Goal: Submit feedback/report problem: Submit feedback/report problem

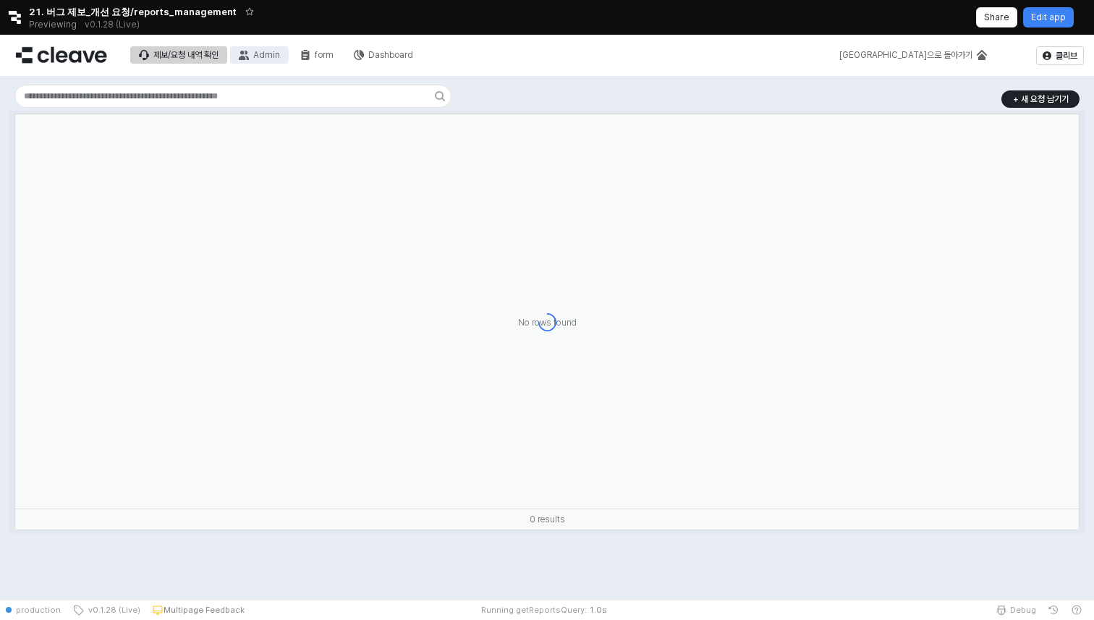
click at [271, 59] on div "Admin" at bounding box center [266, 55] width 27 height 10
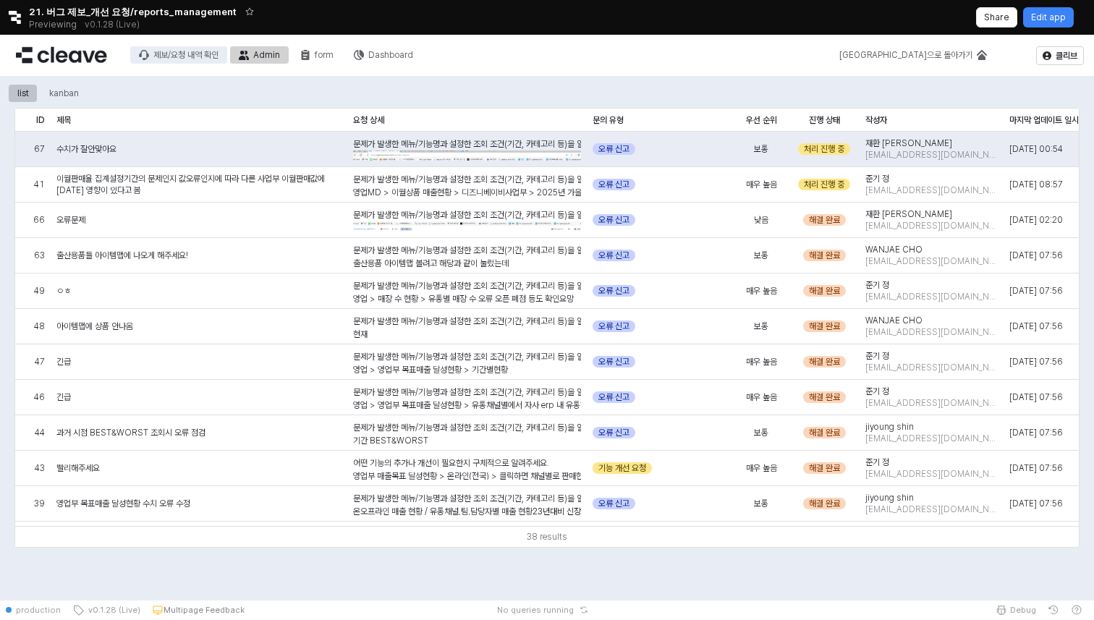
click at [211, 51] on div "제보/요청 내역 확인" at bounding box center [185, 55] width 65 height 10
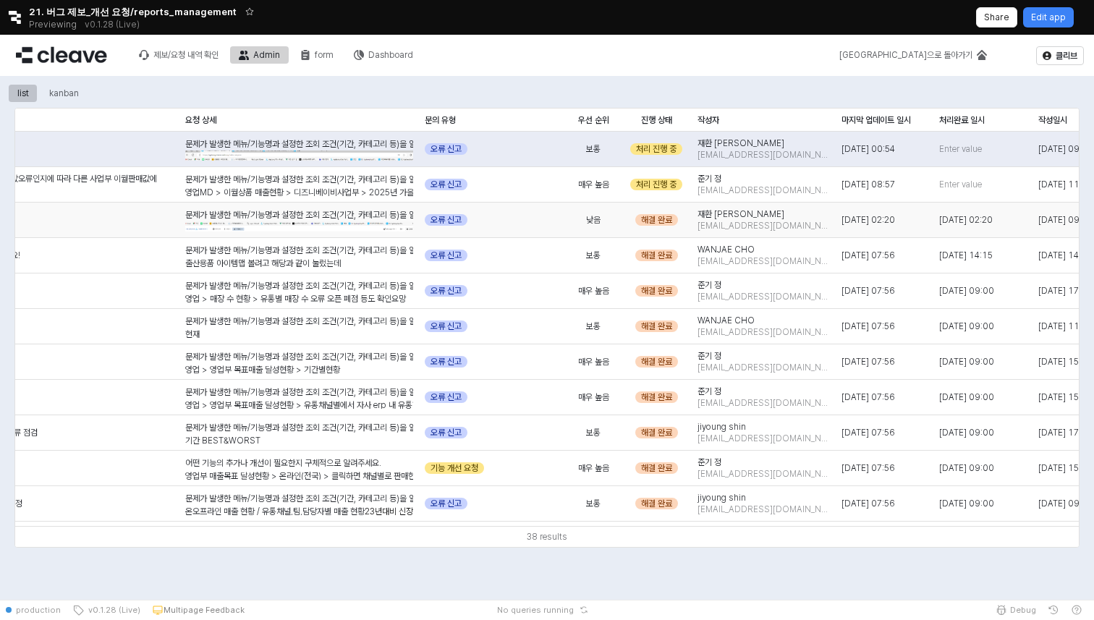
scroll to position [0, 153]
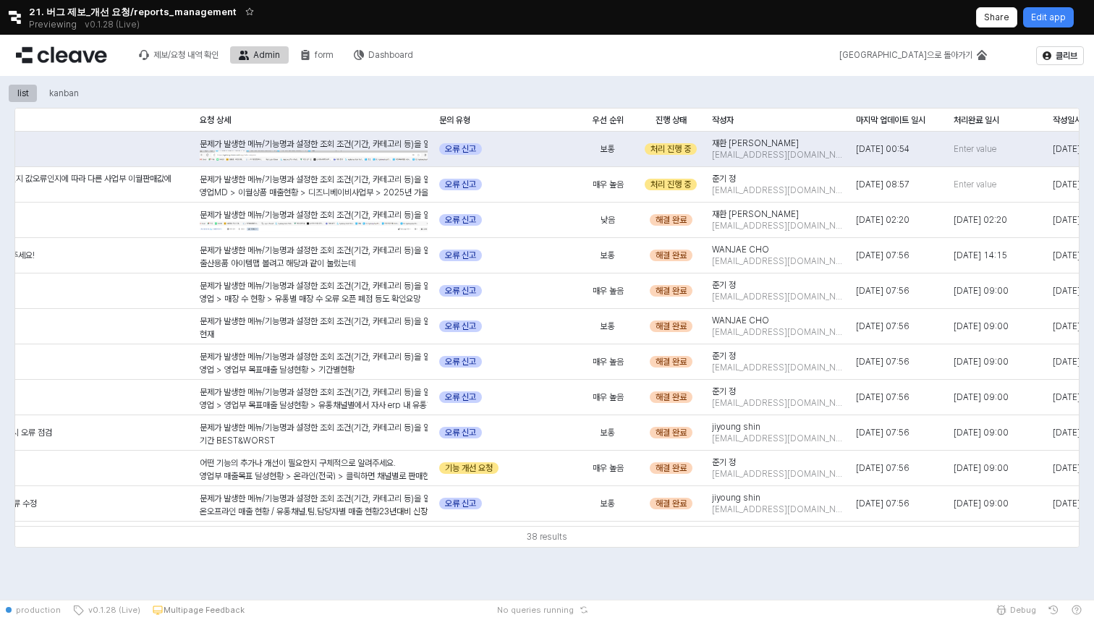
click at [323, 535] on div "38 results" at bounding box center [547, 536] width 1064 height 21
click at [1055, 32] on div "Retool logo 21. 버그 제보_개선 요청/reports_management Previewing v0.1.28 (Live) Share …" at bounding box center [547, 17] width 1094 height 35
click at [1061, 17] on p "Edit app" at bounding box center [1048, 18] width 35 height 12
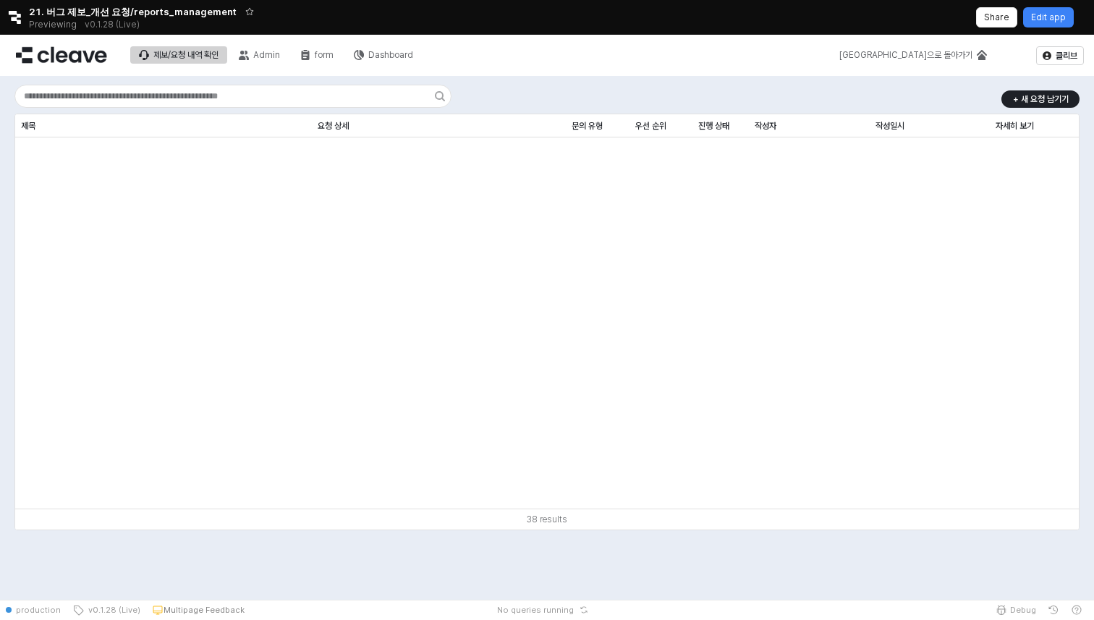
scroll to position [976, 0]
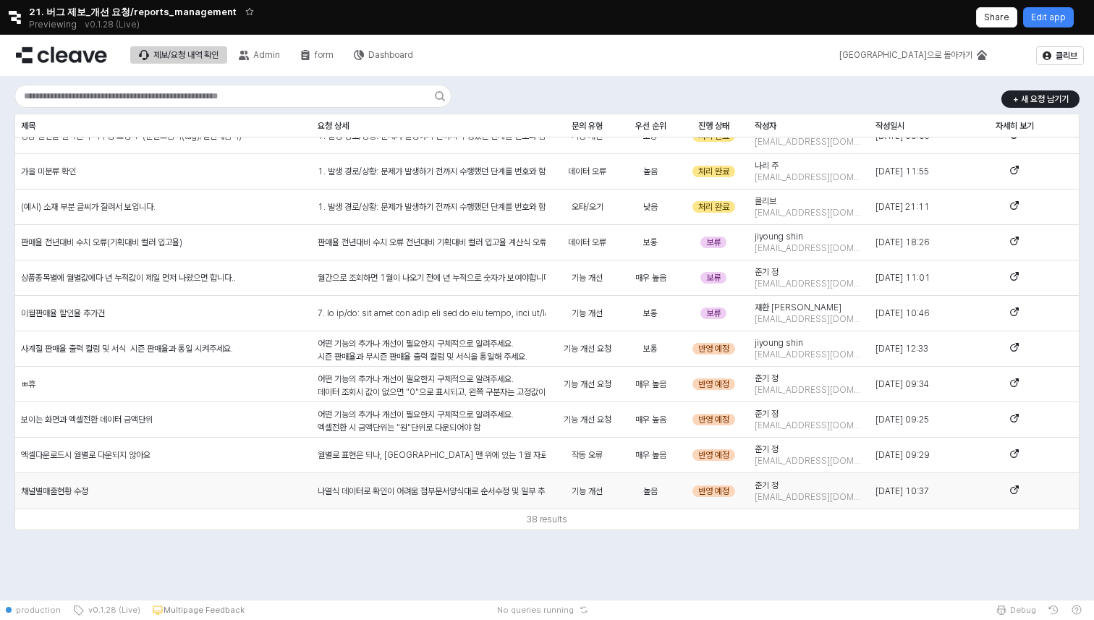
click at [398, 483] on div "나열식 데이터로 확인이 어려움 첨부문서양식대로 순서수정 및 일부 추가필요 구분자별 컬러 추가 구분해주세요(시인성) --" at bounding box center [432, 490] width 240 height 35
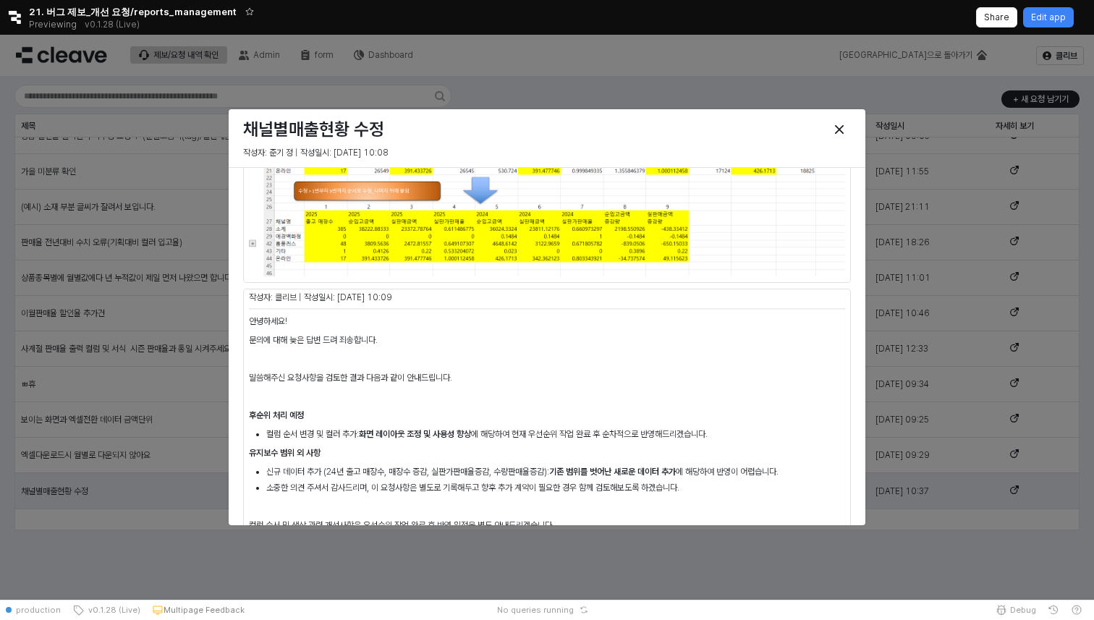
scroll to position [483, 0]
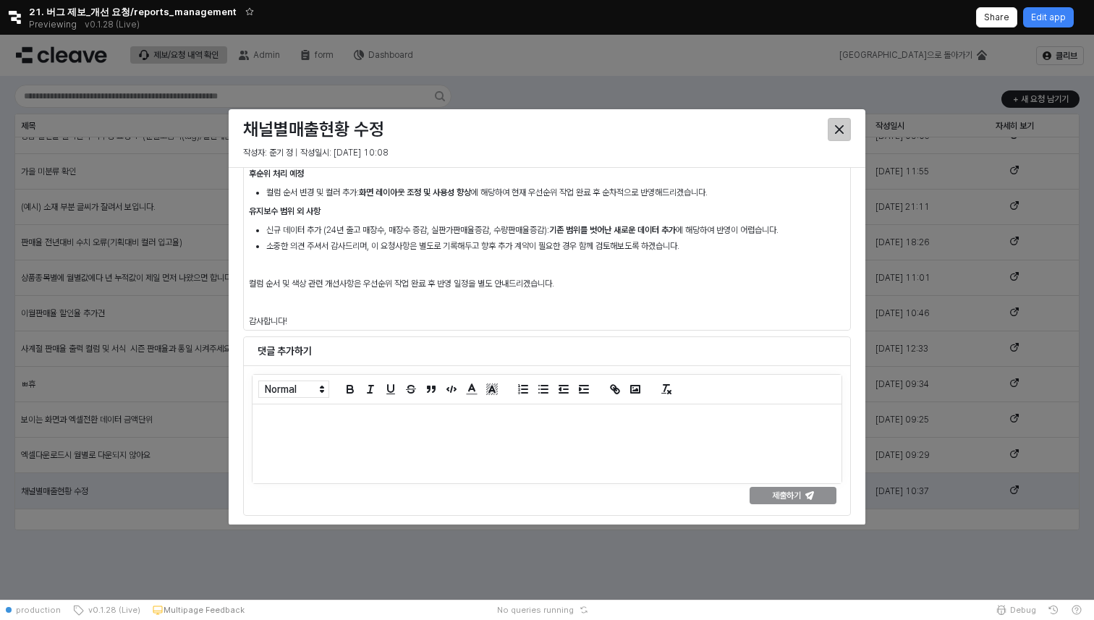
click at [845, 132] on div "Close" at bounding box center [840, 130] width 22 height 22
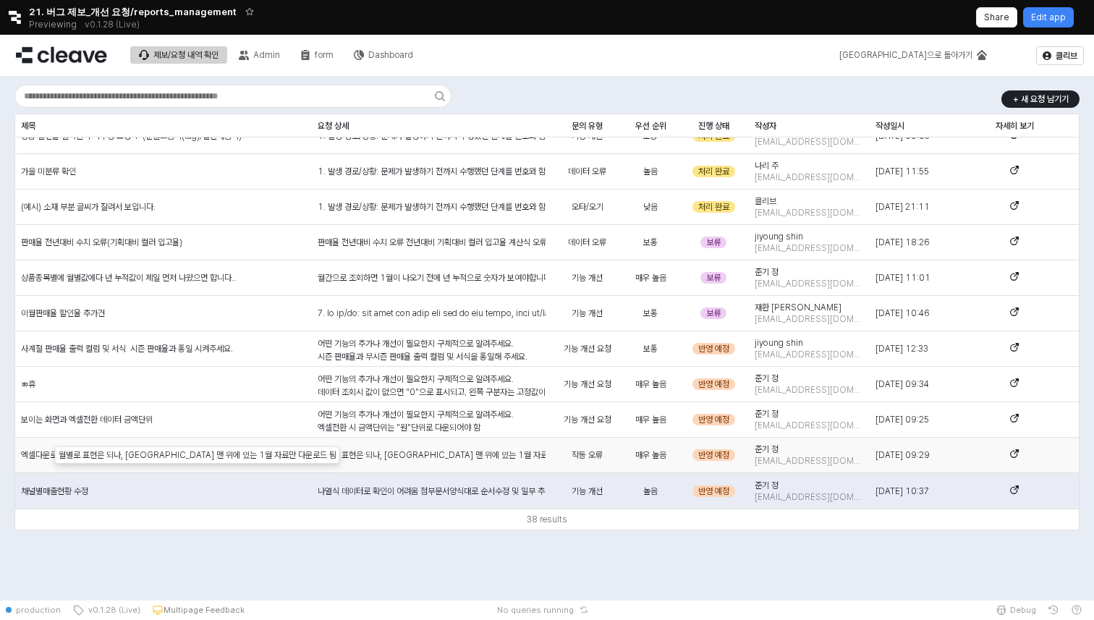
click at [494, 459] on div "월별로 표현은 되나, 엑셀 다운로드 시 맨 위에 있는 1월 자료만 다운로드 됨" at bounding box center [432, 455] width 228 height 13
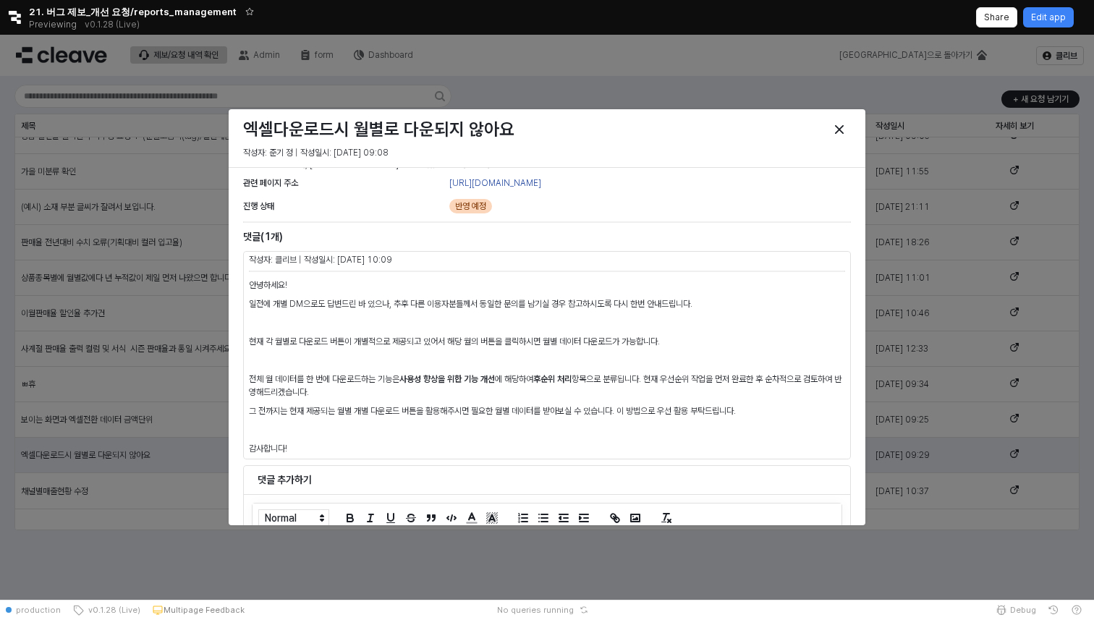
scroll to position [34, 0]
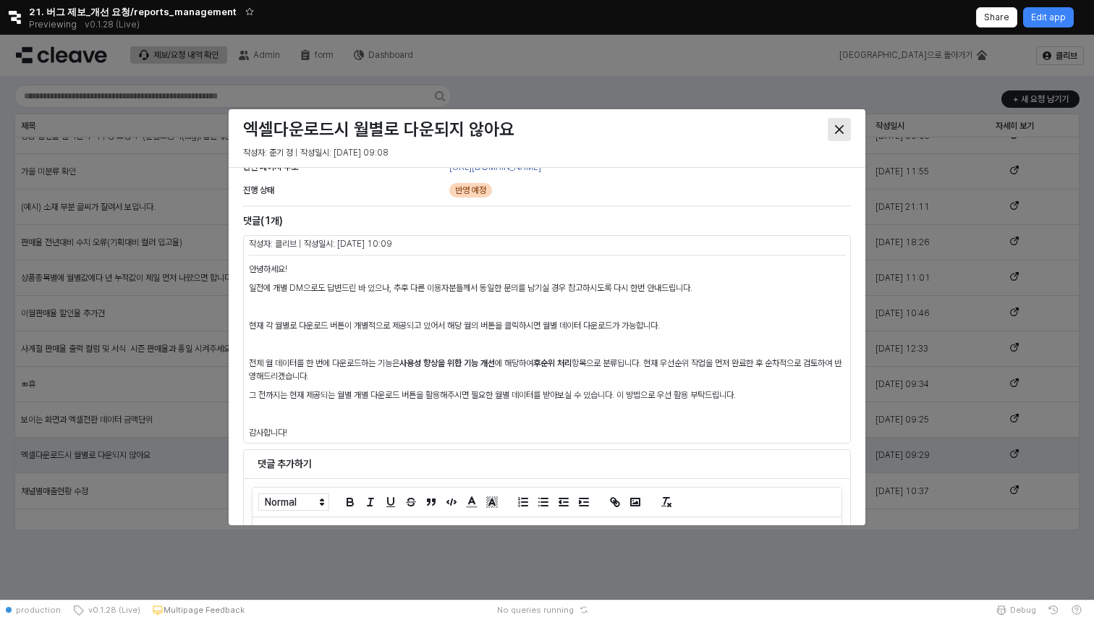
click at [838, 126] on icon "Close" at bounding box center [839, 129] width 9 height 9
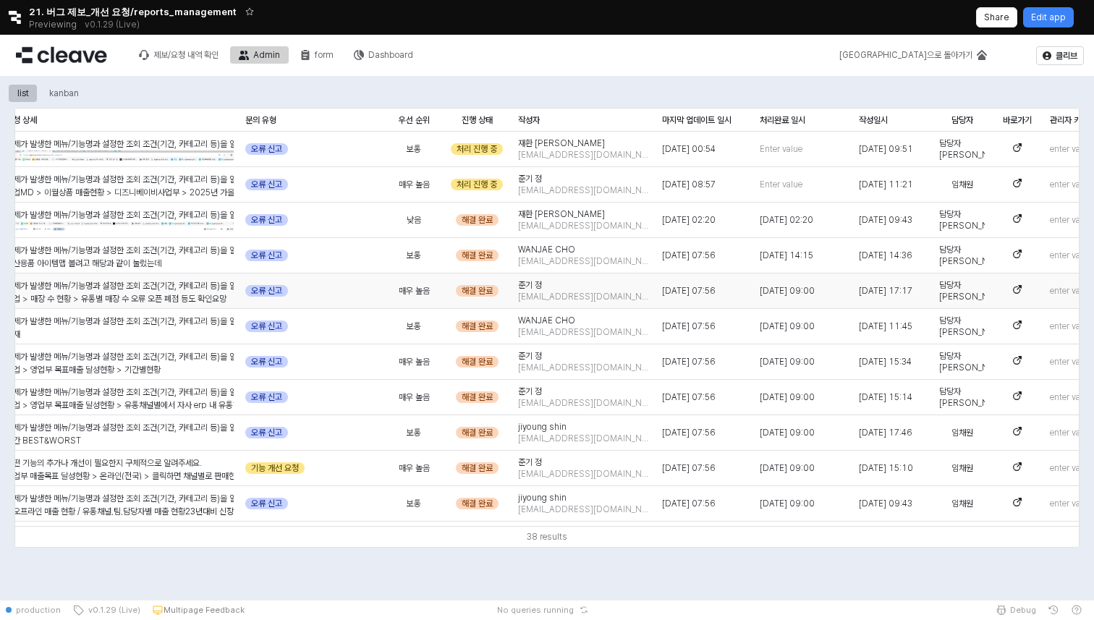
scroll to position [0, 385]
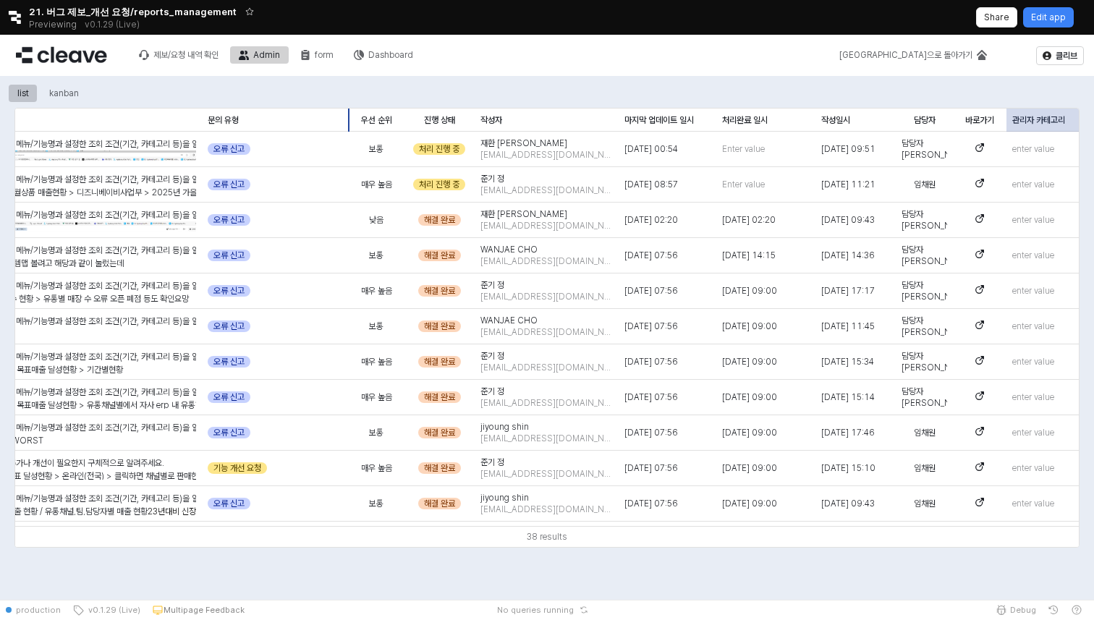
drag, startPoint x: 1051, startPoint y: 127, endPoint x: 307, endPoint y: 137, distance: 744.6
click at [307, 137] on div "ID ID 제목 제목 요청 상세 요청 상세 문의 유형 문의 유형 우선 순위 우선 순위 진행 상태 진행 상태 작성자 작성자 마지막 업데이트 일시…" at bounding box center [547, 318] width 1064 height 418
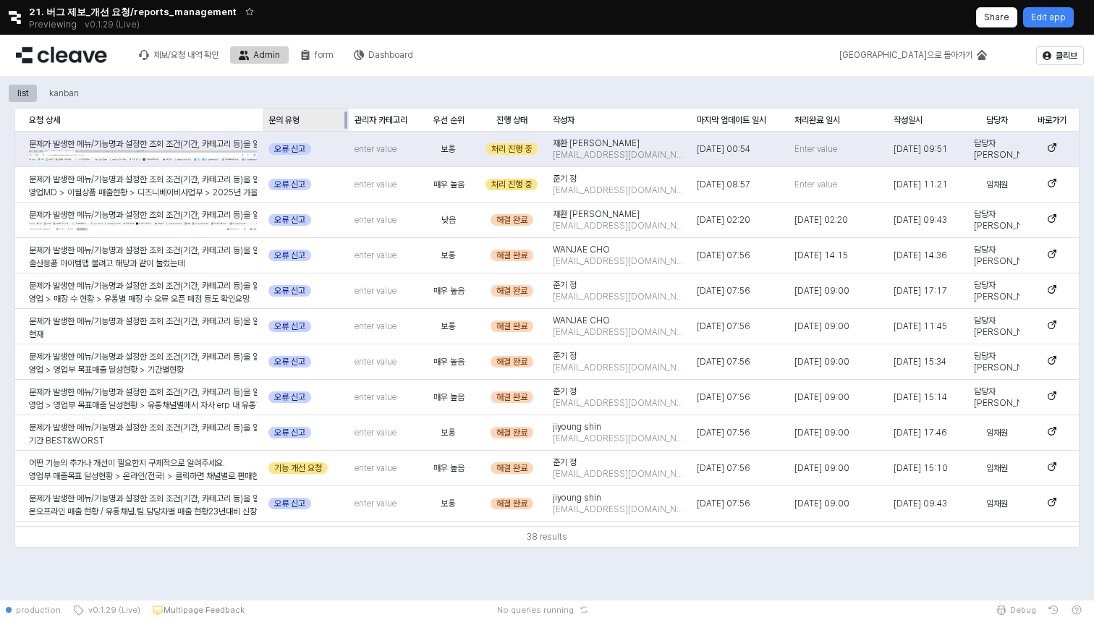
drag, startPoint x: 342, startPoint y: 124, endPoint x: 277, endPoint y: 124, distance: 65.1
click at [277, 124] on div "ID ID 제목 제목 요청 상세 요청 상세 문의 유형 문의 유형 관리자 카테고리 관리자 카테고리 우선 순위 우선 순위 진행 상태 진행 상태 작…" at bounding box center [385, 120] width 1388 height 23
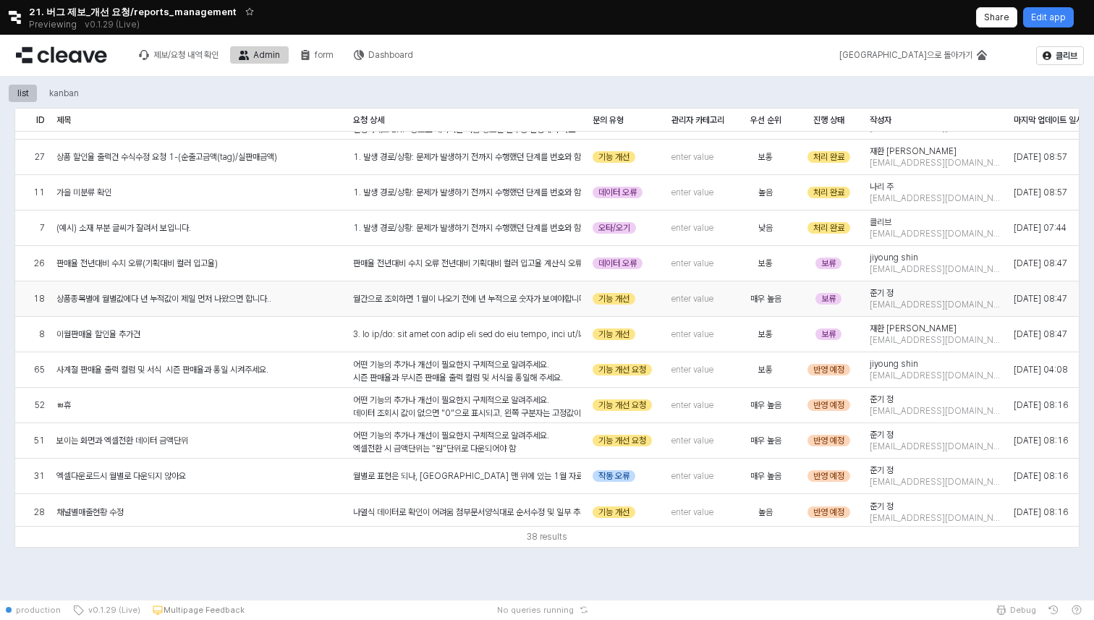
scroll to position [953, 0]
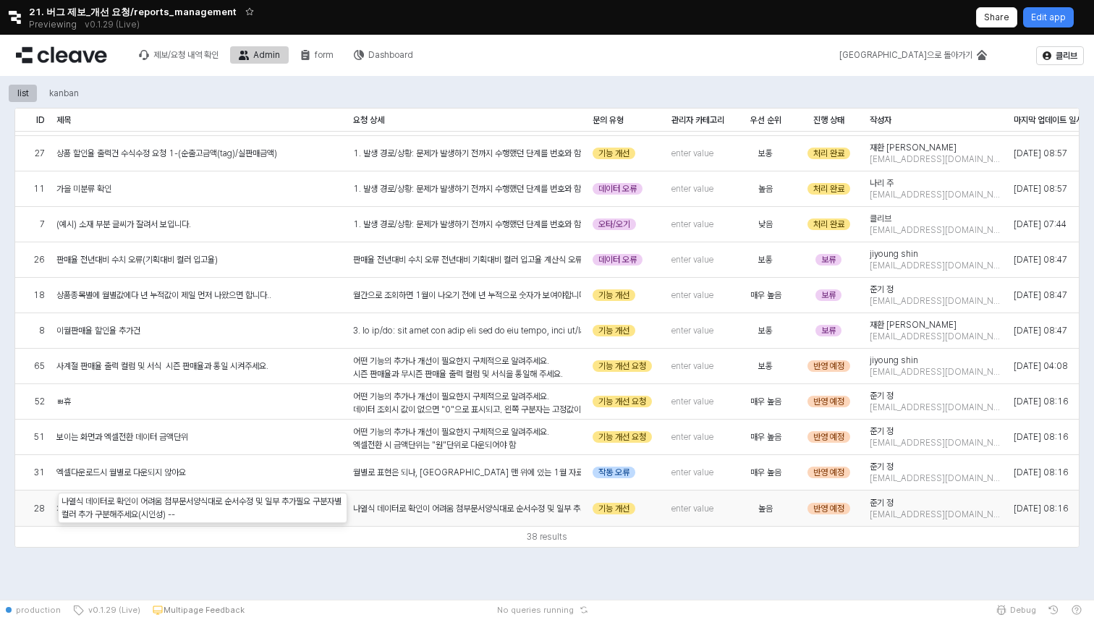
click at [529, 509] on div "나열식 데이터로 확인이 어려움 첨부문서양식대로 순서수정 및 일부 추가필요 구분자별 컬러 추가 구분해주세요(시인성) --" at bounding box center [467, 508] width 228 height 13
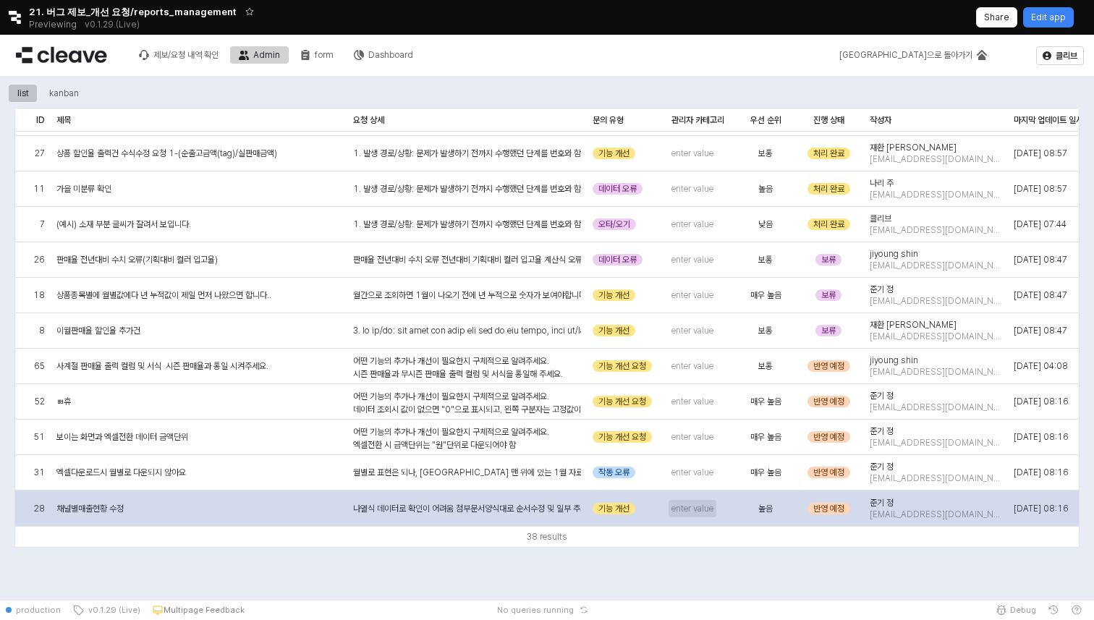
click at [691, 503] on span "enter value" at bounding box center [692, 509] width 42 height 12
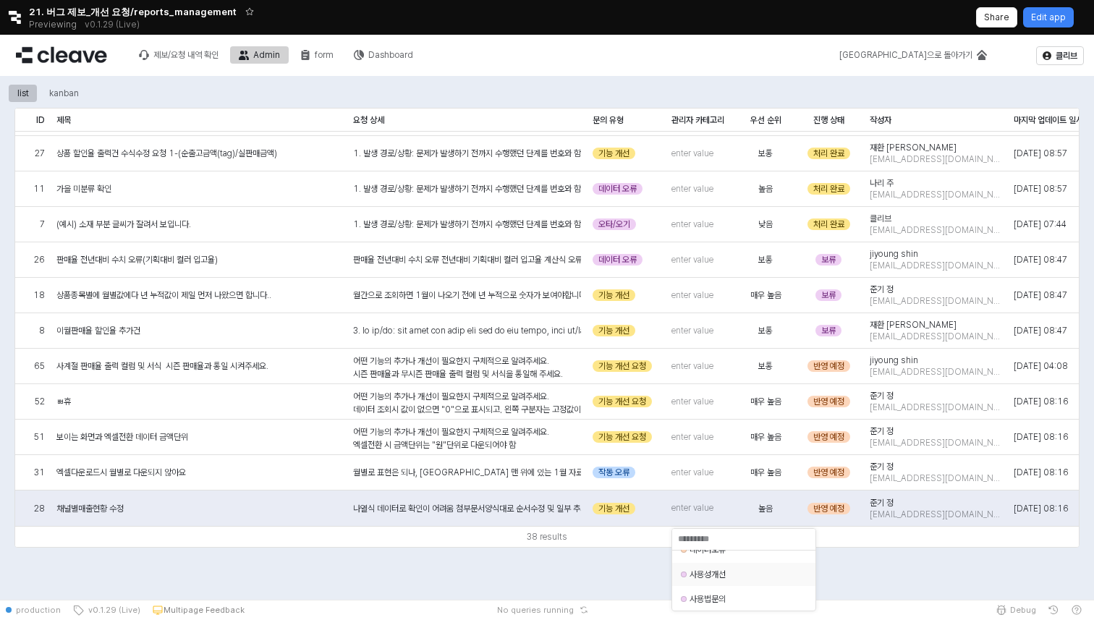
scroll to position [13, 0]
click at [740, 582] on div "사용성개선" at bounding box center [739, 574] width 117 height 14
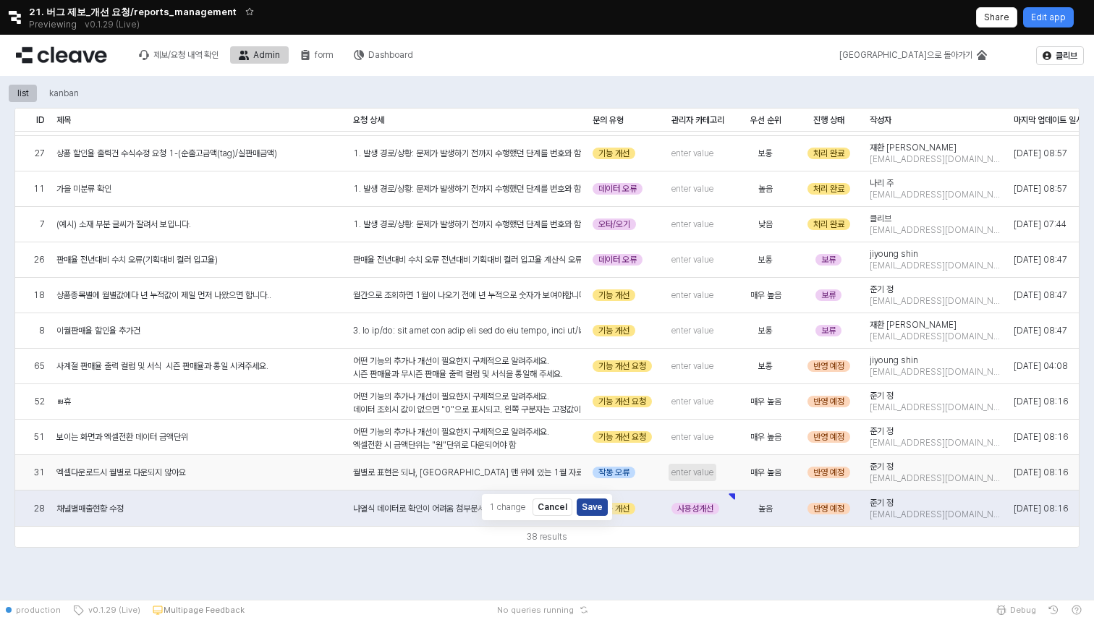
click at [698, 476] on span "enter value" at bounding box center [692, 473] width 42 height 12
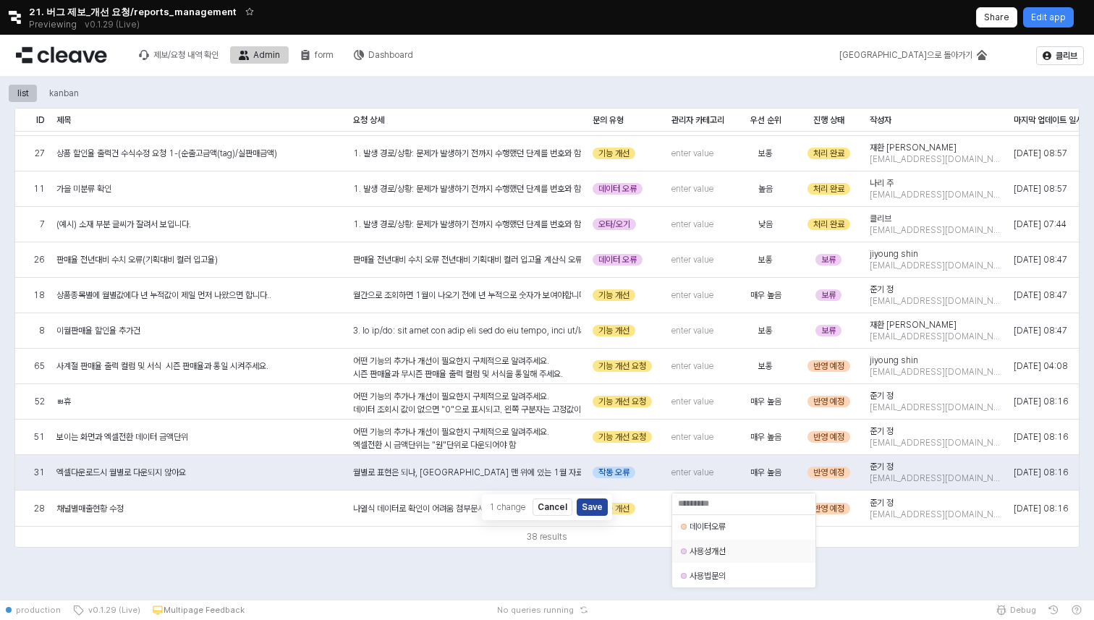
click at [734, 551] on div "사용성개선" at bounding box center [744, 552] width 109 height 12
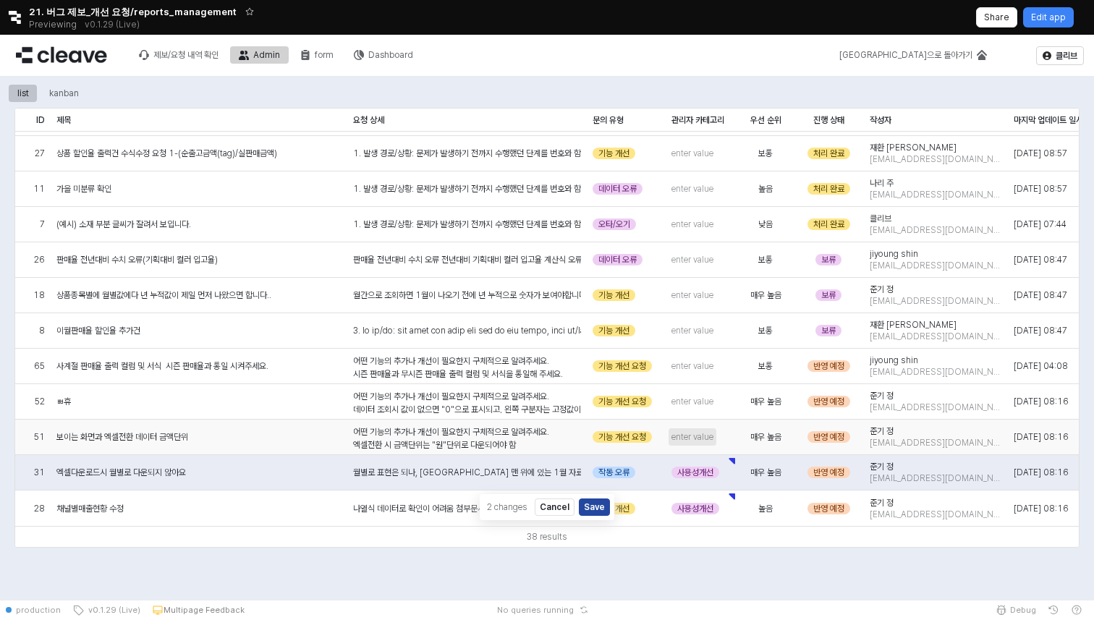
click at [703, 436] on span "enter value" at bounding box center [692, 437] width 42 height 12
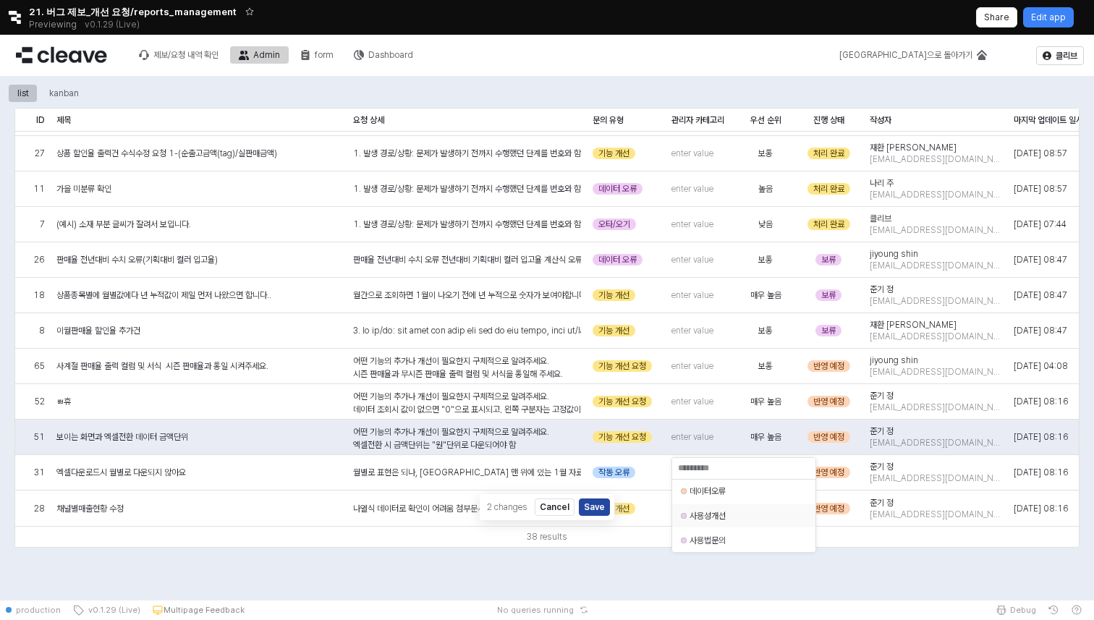
click at [719, 523] on div "사용성개선" at bounding box center [739, 516] width 117 height 14
click at [705, 403] on span "enter value" at bounding box center [692, 402] width 42 height 12
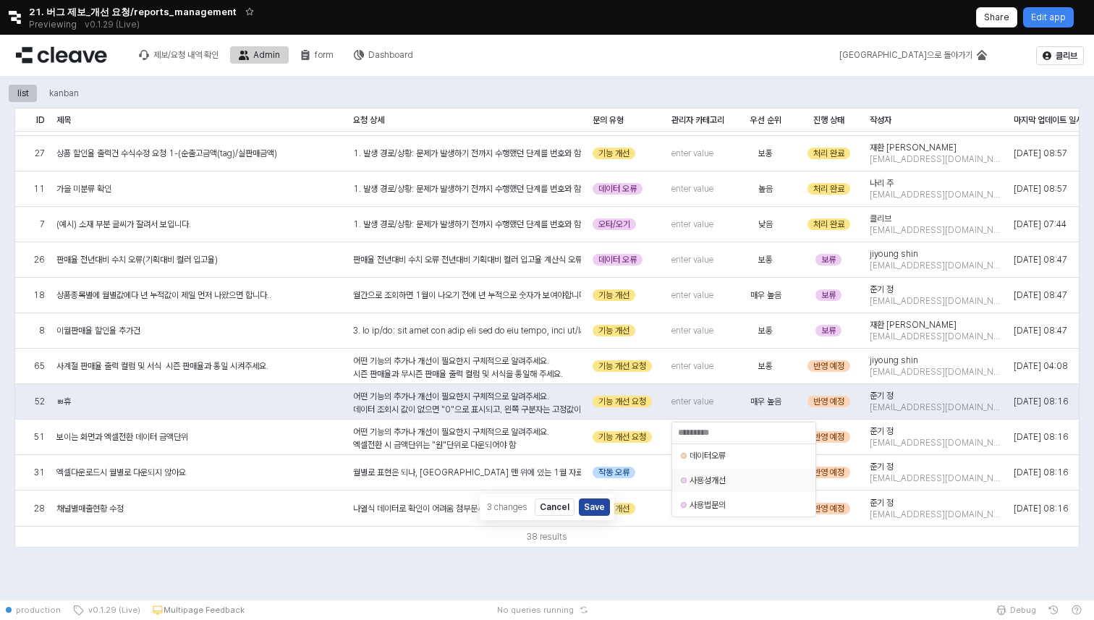
click at [713, 480] on div "사용성개선" at bounding box center [744, 481] width 109 height 12
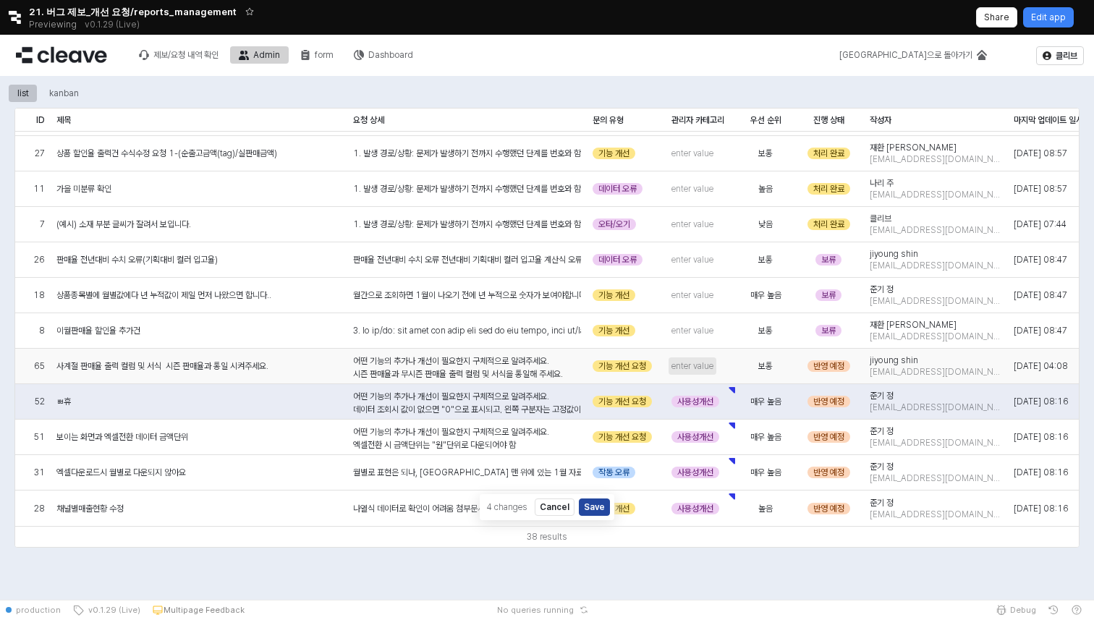
click at [708, 363] on span "enter value" at bounding box center [692, 366] width 42 height 12
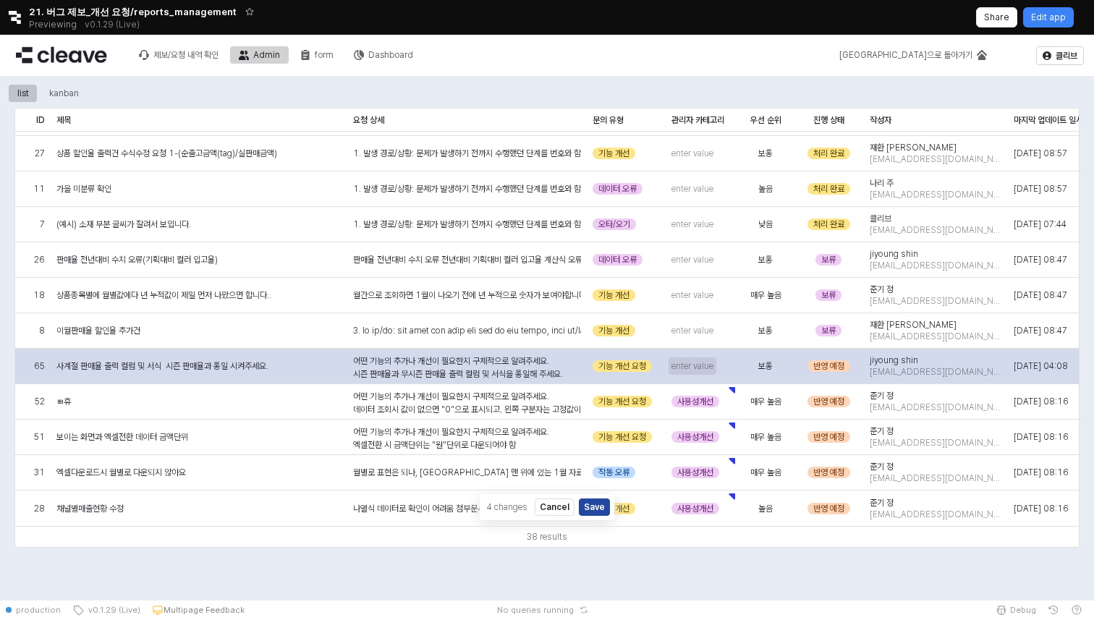
click at [693, 368] on span "enter value" at bounding box center [692, 366] width 42 height 12
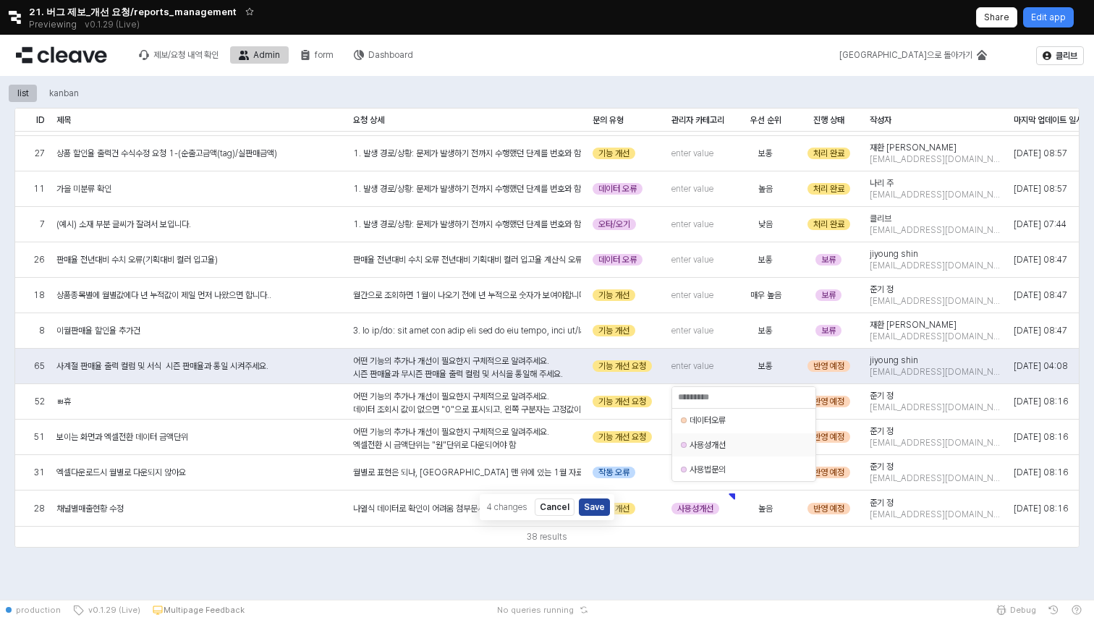
click at [698, 450] on div "사용성개선" at bounding box center [744, 445] width 109 height 12
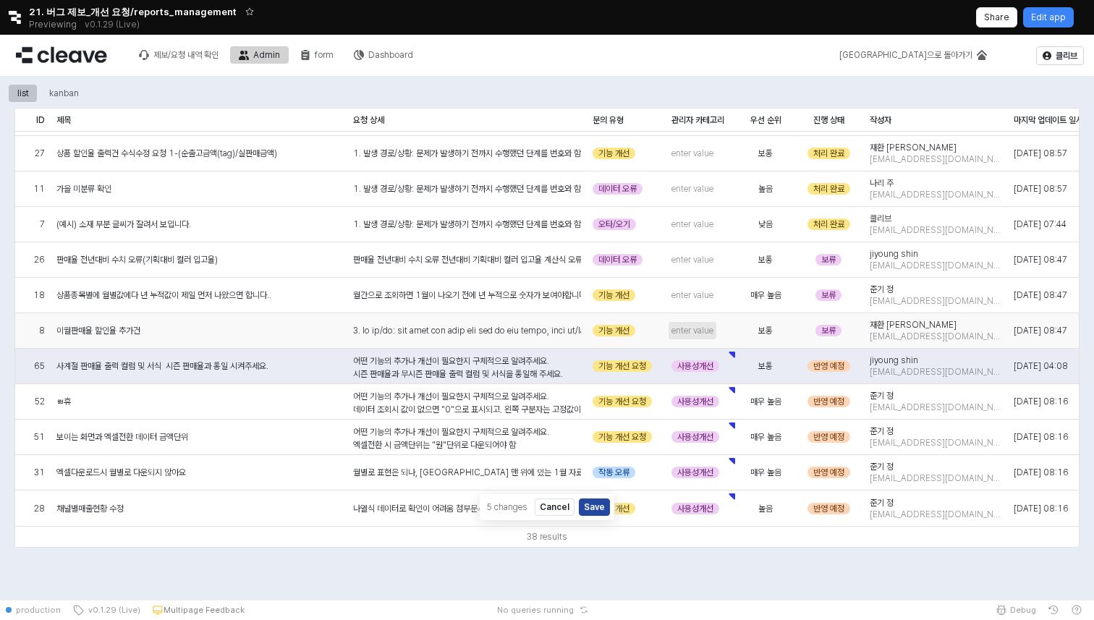
click at [707, 327] on span "enter value" at bounding box center [692, 331] width 42 height 12
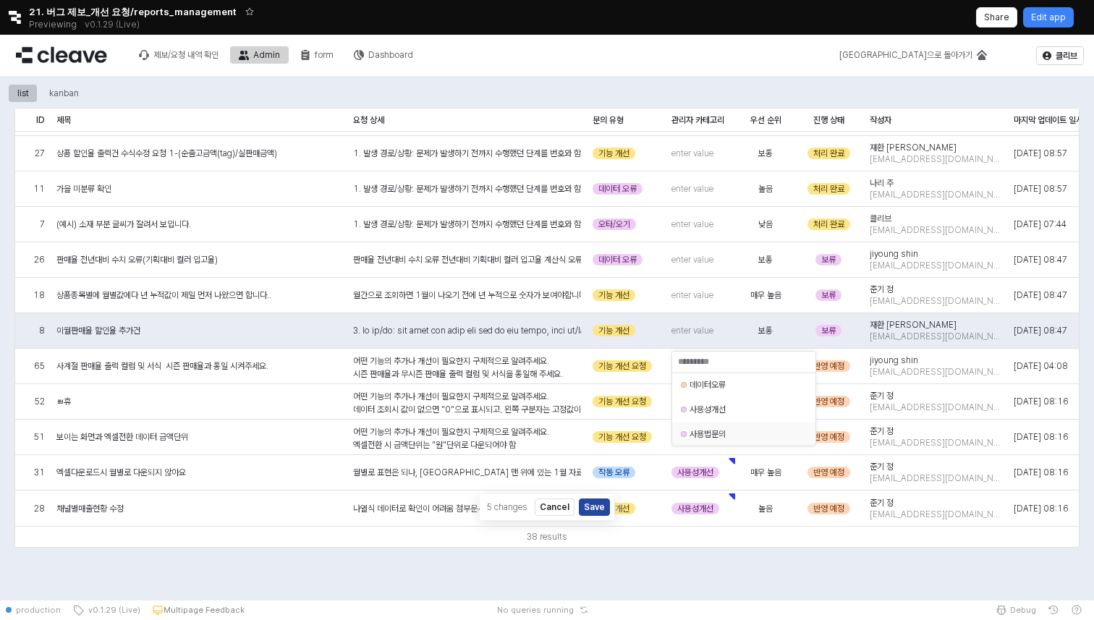
click at [729, 556] on div "list kanban ID ID 제목 제목 요청 상세 요청 상세 문의 유형 문의 유형 관리자 카테고리 관리자 카테고리 우선 순위 우선 순위 진…" at bounding box center [547, 316] width 1094 height 480
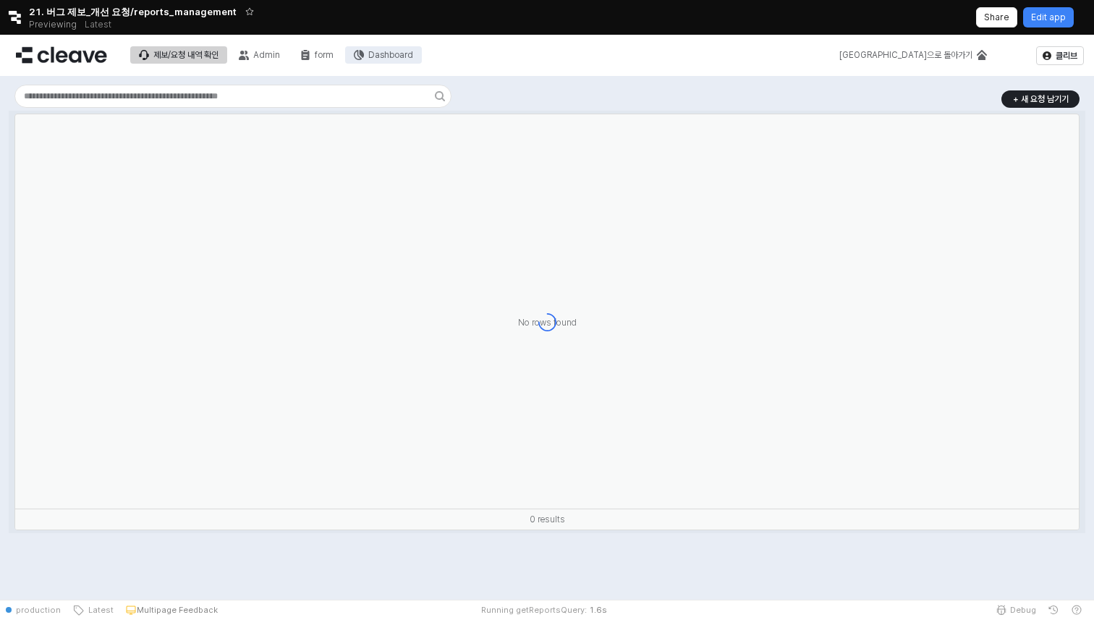
click at [386, 54] on div "Dashboard" at bounding box center [390, 55] width 45 height 10
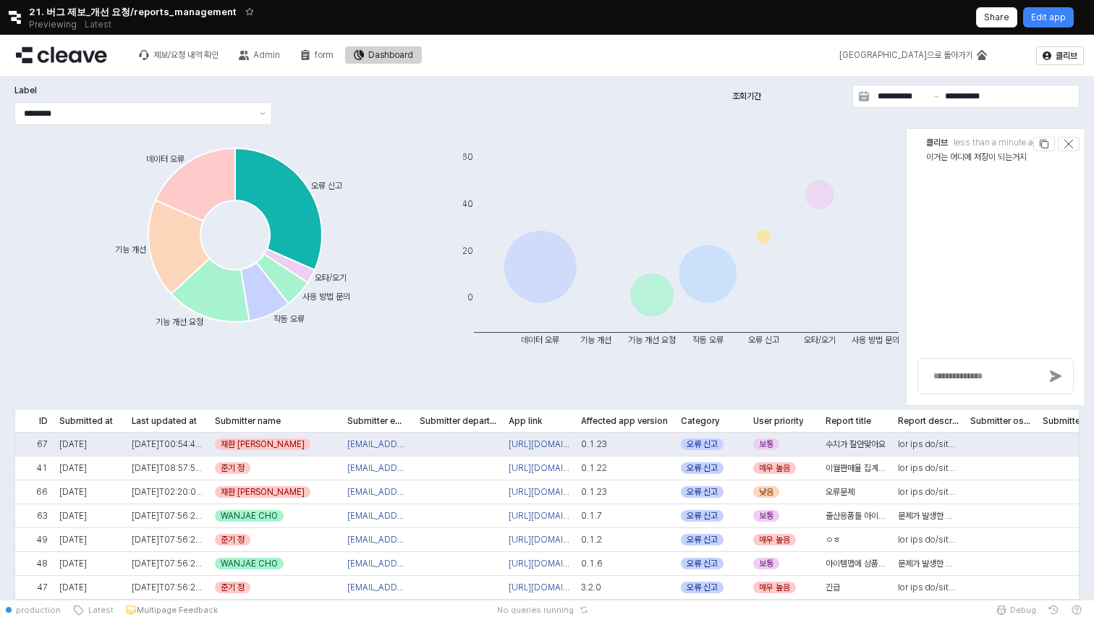
click at [927, 139] on span "클리브" at bounding box center [937, 142] width 22 height 10
click at [933, 373] on textarea "App Frame" at bounding box center [983, 376] width 101 height 12
type textarea "******"
click at [952, 571] on h4 "Comment posted" at bounding box center [922, 569] width 78 height 14
drag, startPoint x: 603, startPoint y: 410, endPoint x: 336, endPoint y: 376, distance: 268.5
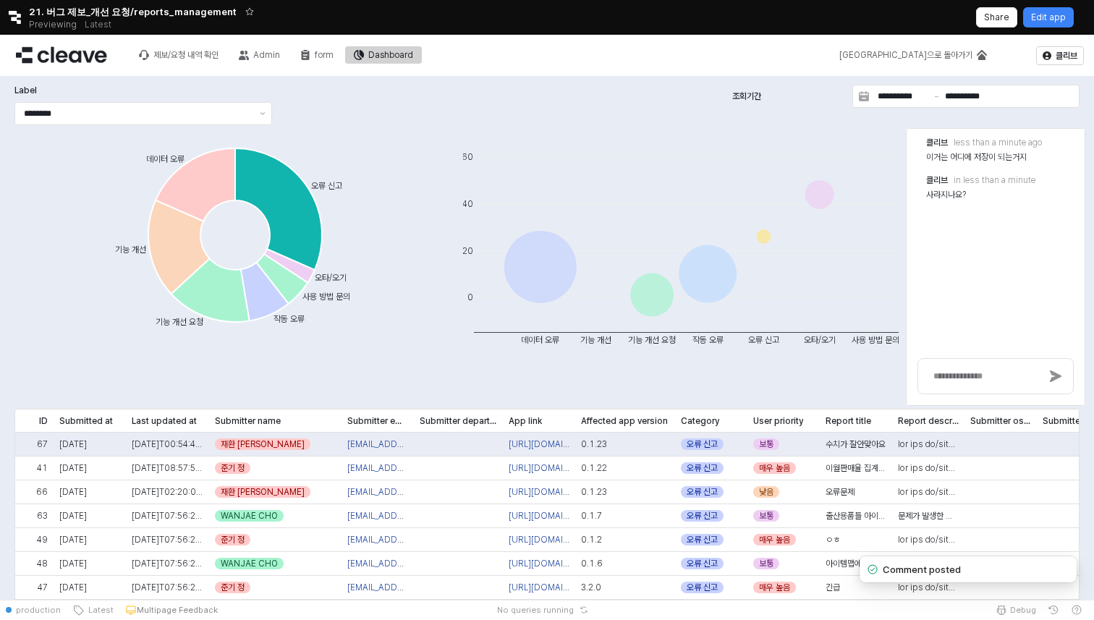
click at [336, 376] on div "**********" at bounding box center [547, 360] width 1077 height 556
